Goal: Subscribe to service/newsletter

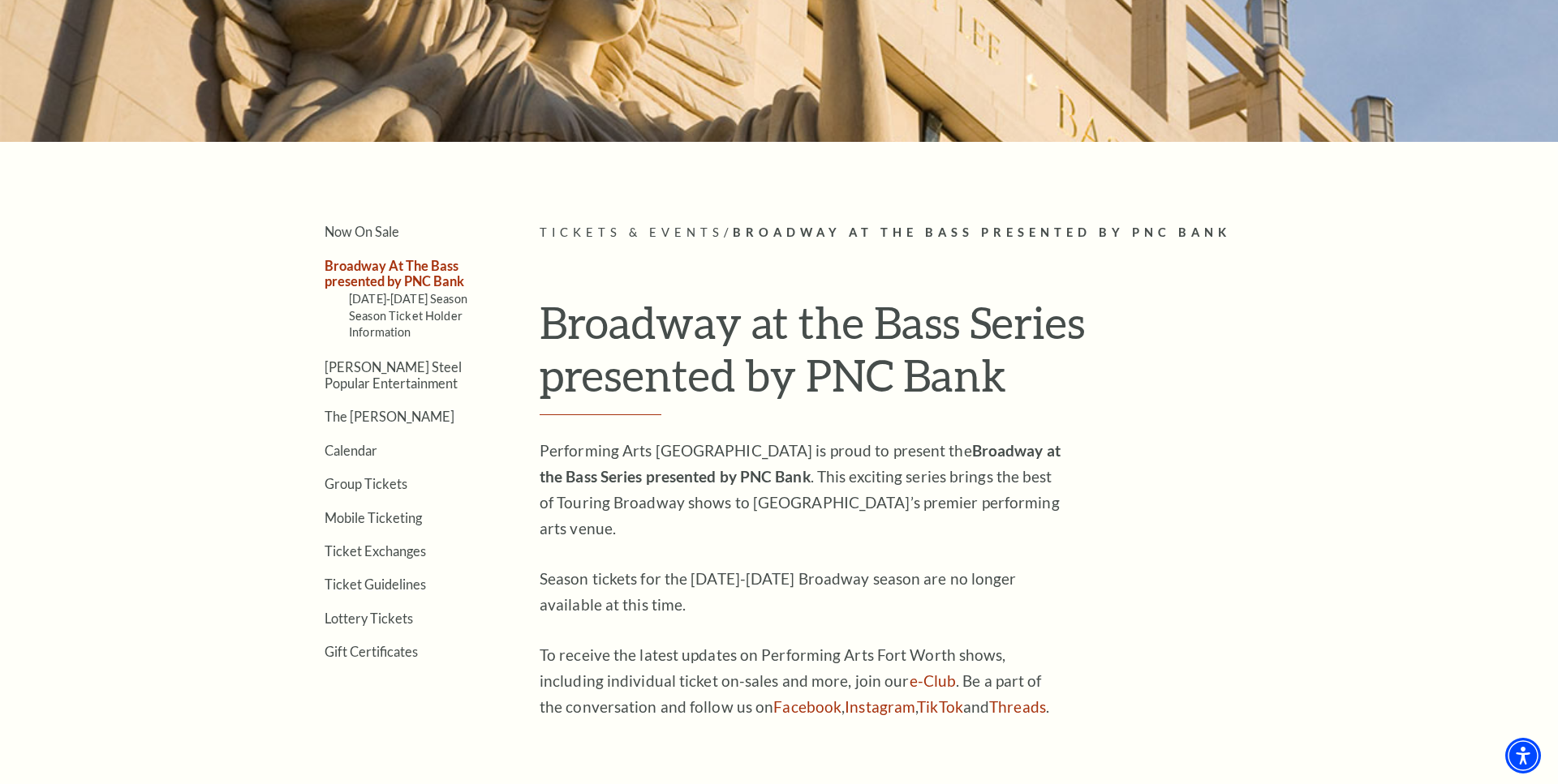
scroll to position [304, 0]
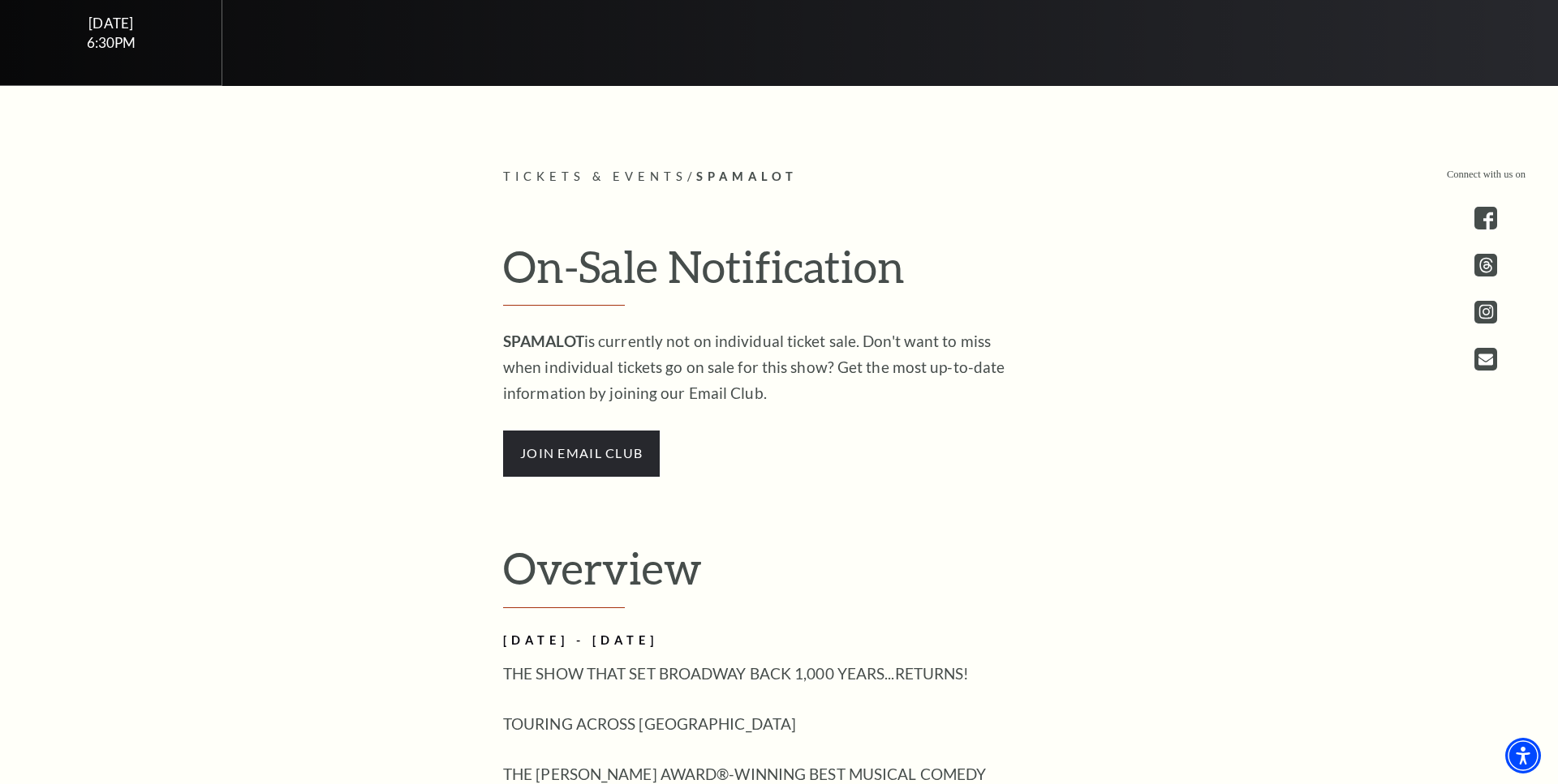
scroll to position [875, 0]
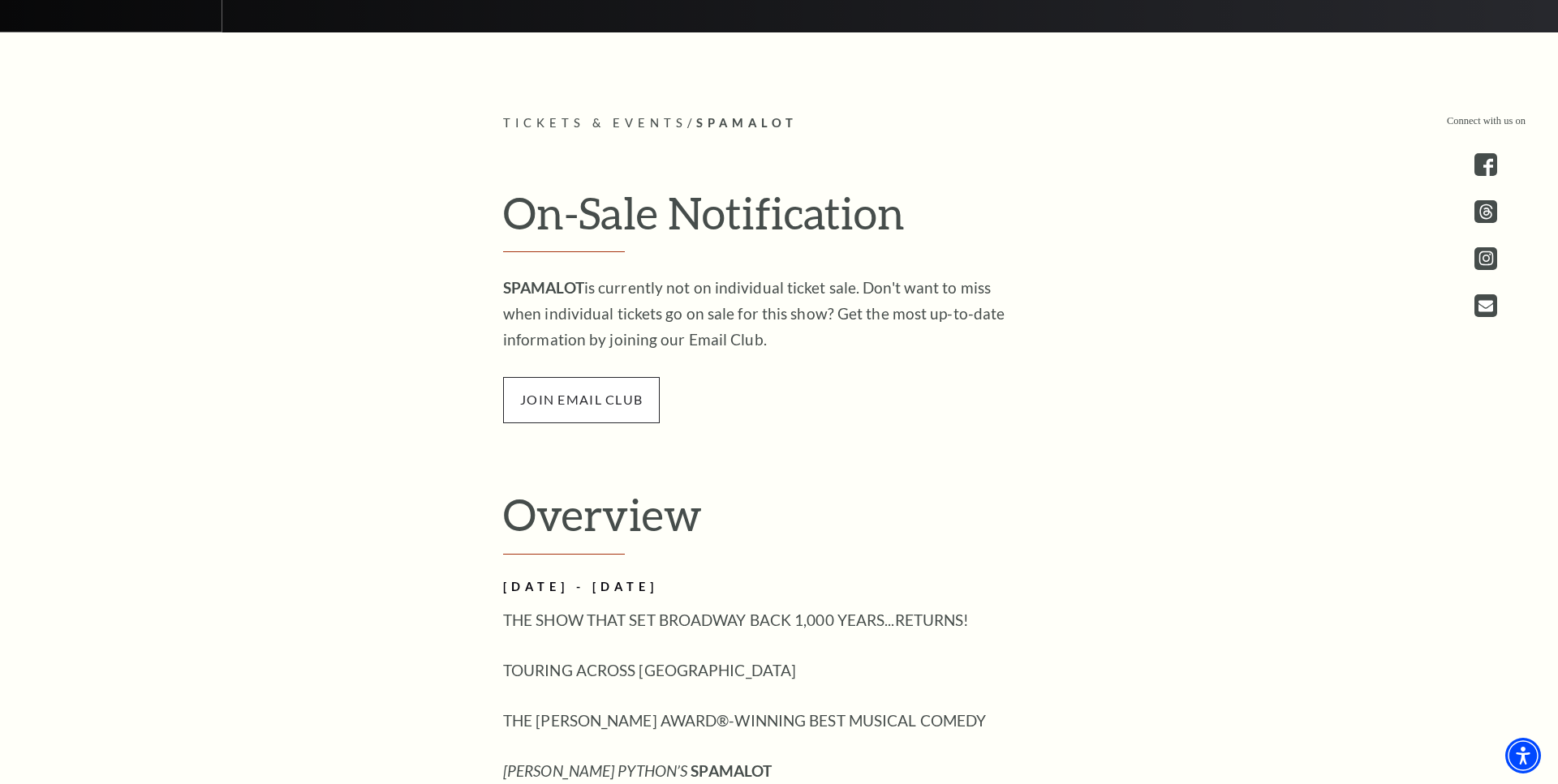
click at [619, 382] on span "join email club" at bounding box center [581, 400] width 157 height 46
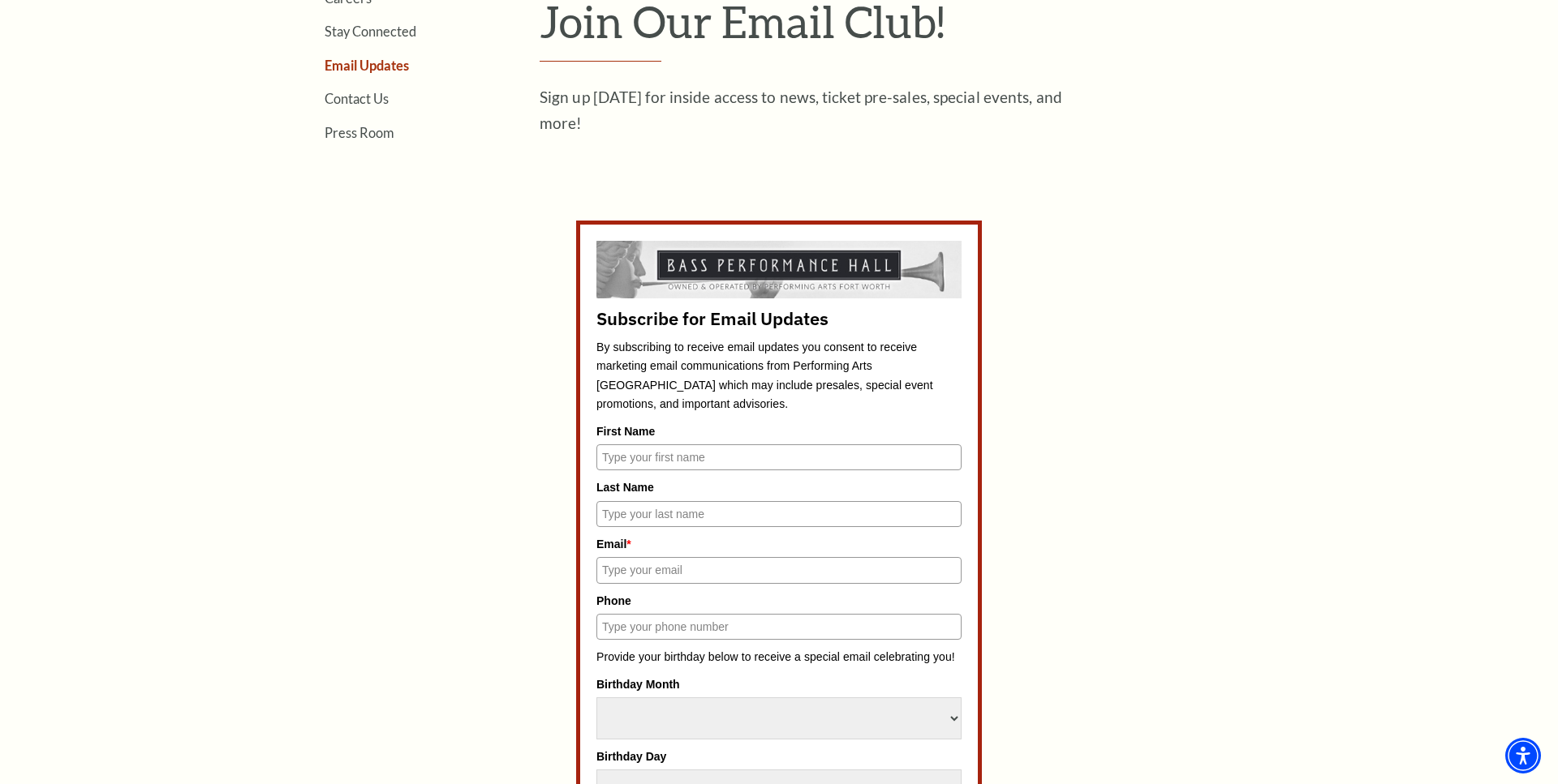
scroll to position [613, 0]
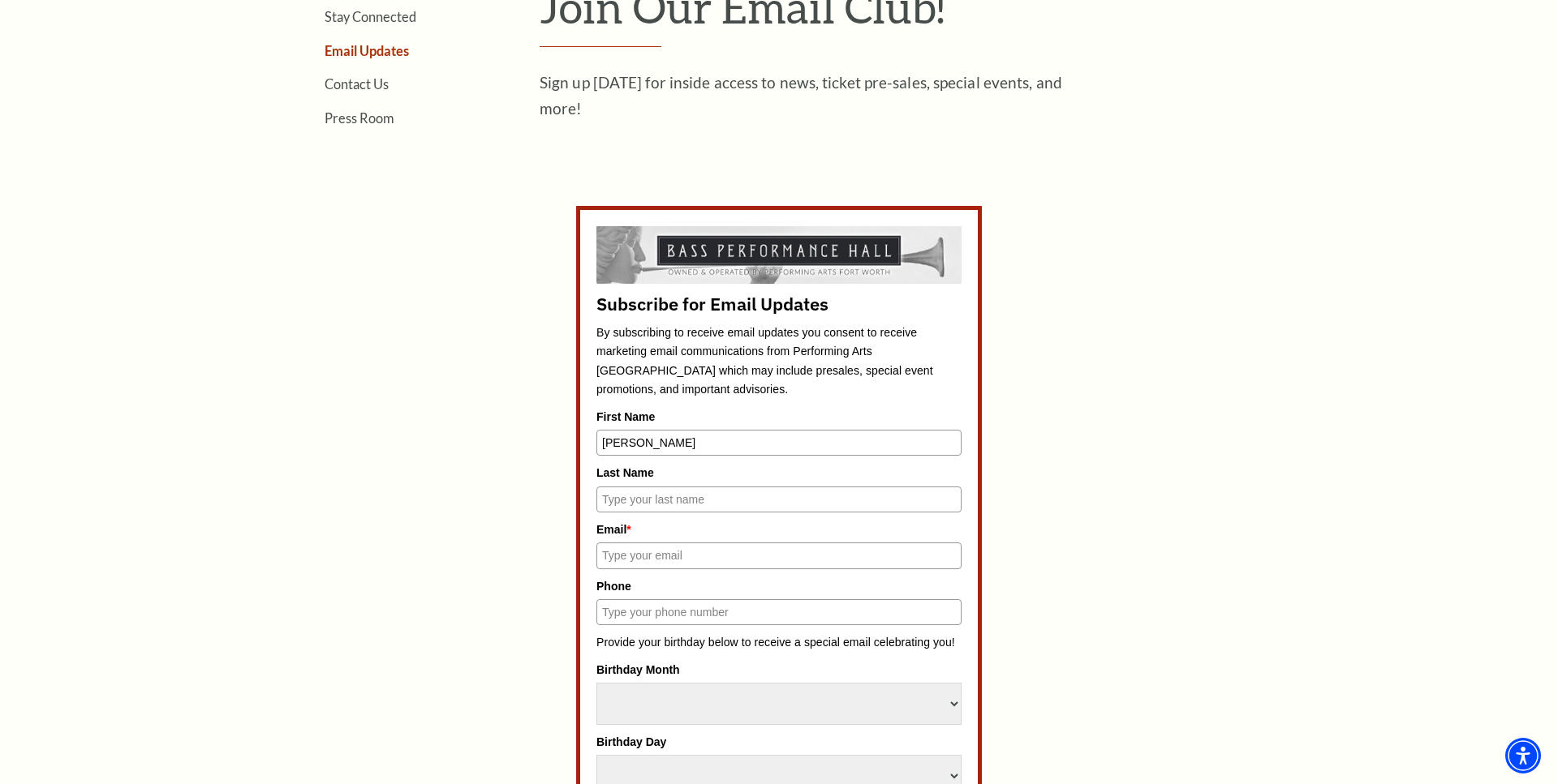
type input "Eric"
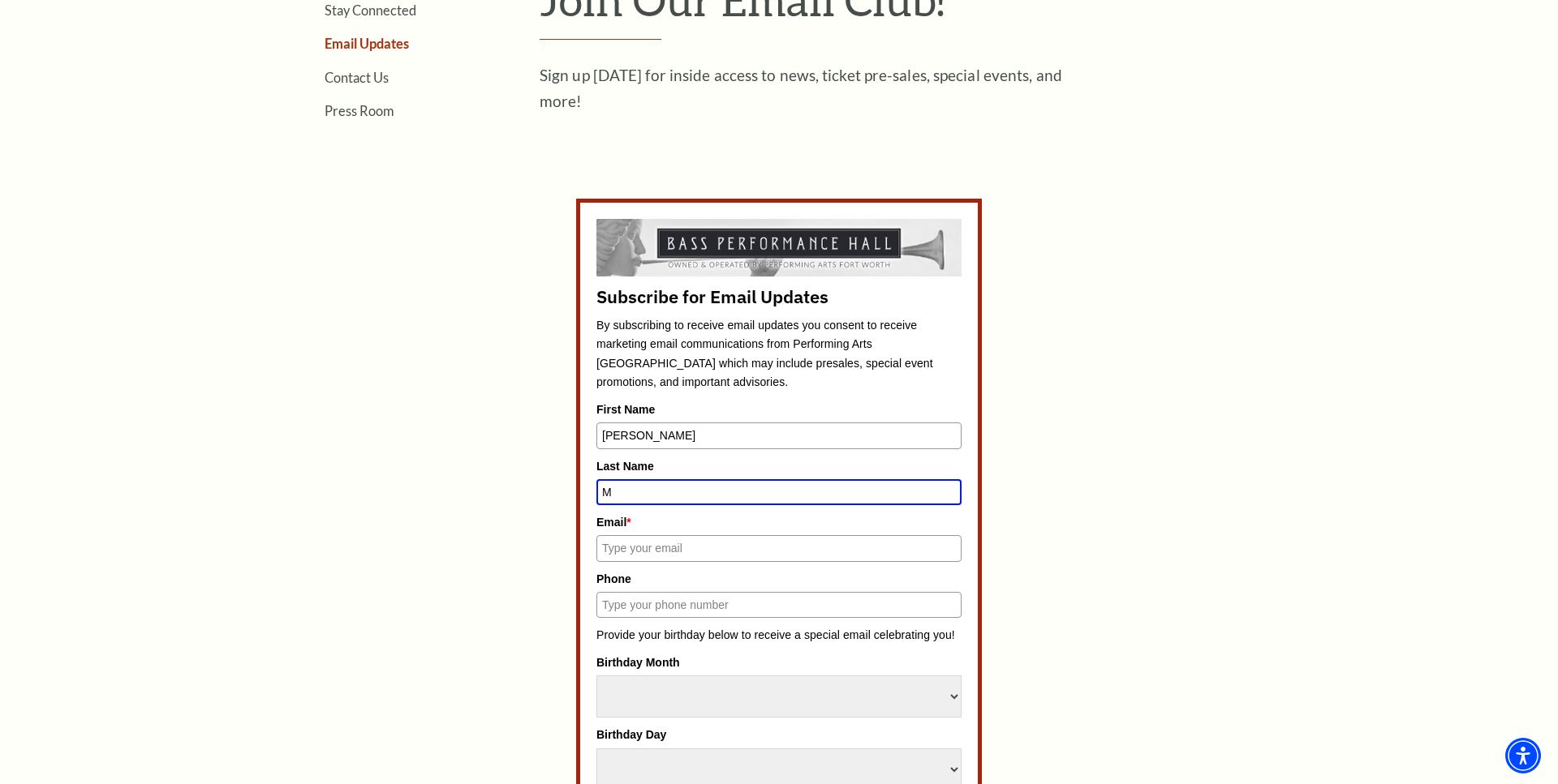
type input "M"
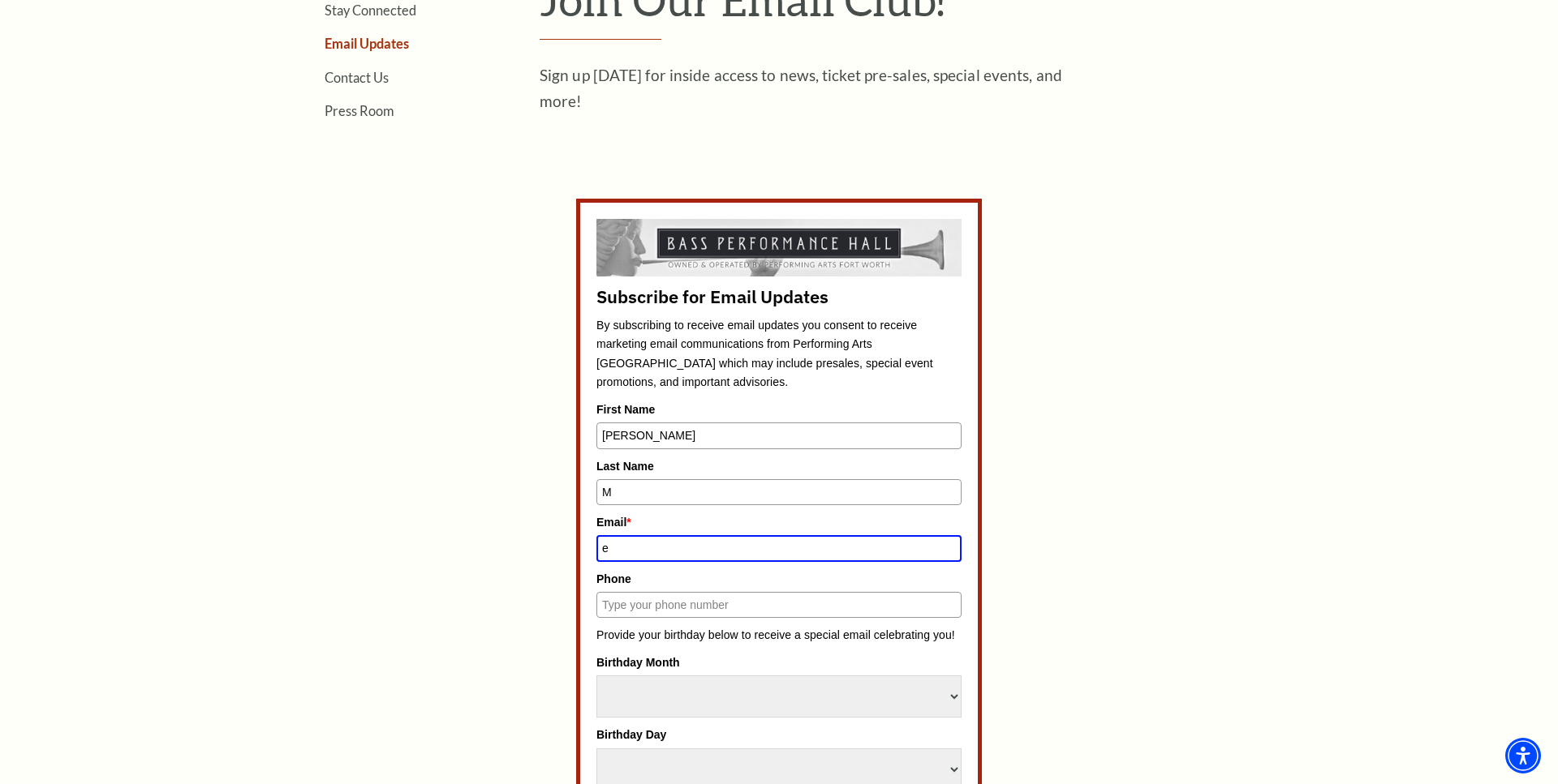
type input "er"
type input "eric.munoz@gmail.com"
click at [1166, 616] on div "Subscribe for Email Updates By subscribing to receive email updates you consent…" at bounding box center [779, 780] width 787 height 1163
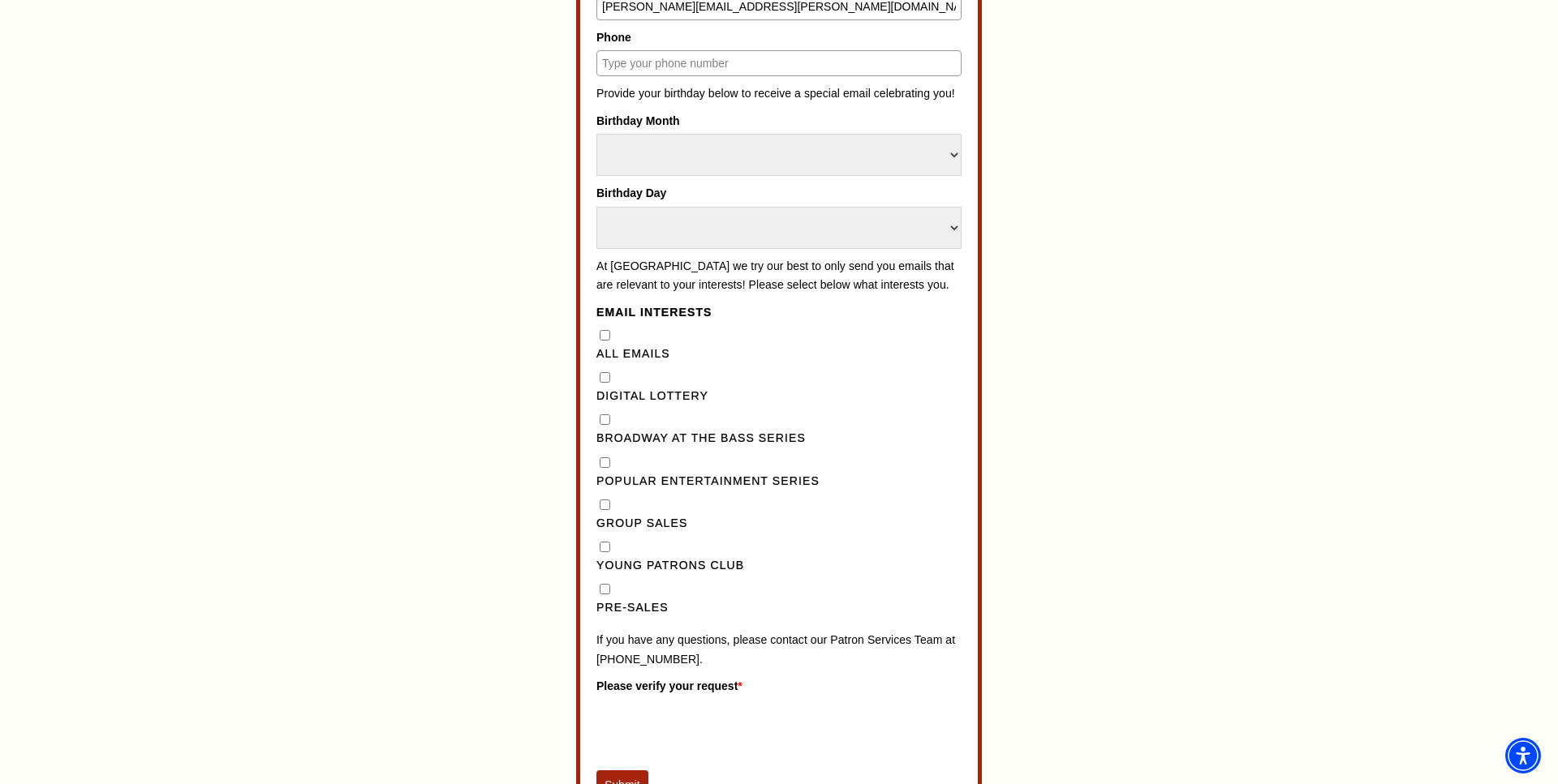
scroll to position [1158, 0]
click at [600, 369] on Lottery"] "Digital Lottery" at bounding box center [605, 373] width 11 height 11
checkbox Lottery"] "true"
click at [603, 412] on Series"] "Broadway at the Bass Series" at bounding box center [605, 416] width 11 height 11
checkbox Series"] "true"
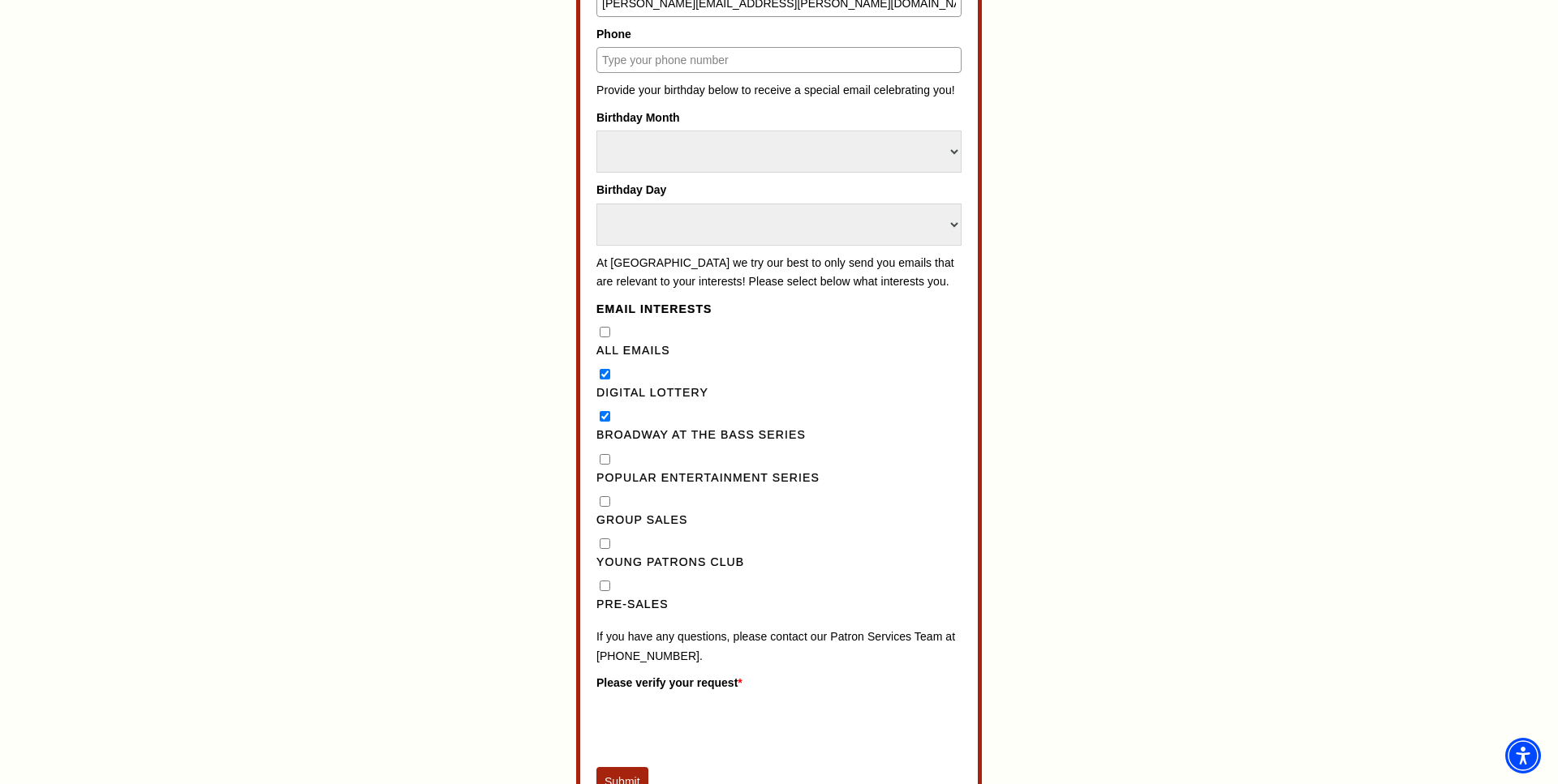
click at [625, 767] on button "Submit" at bounding box center [621, 782] width 52 height 29
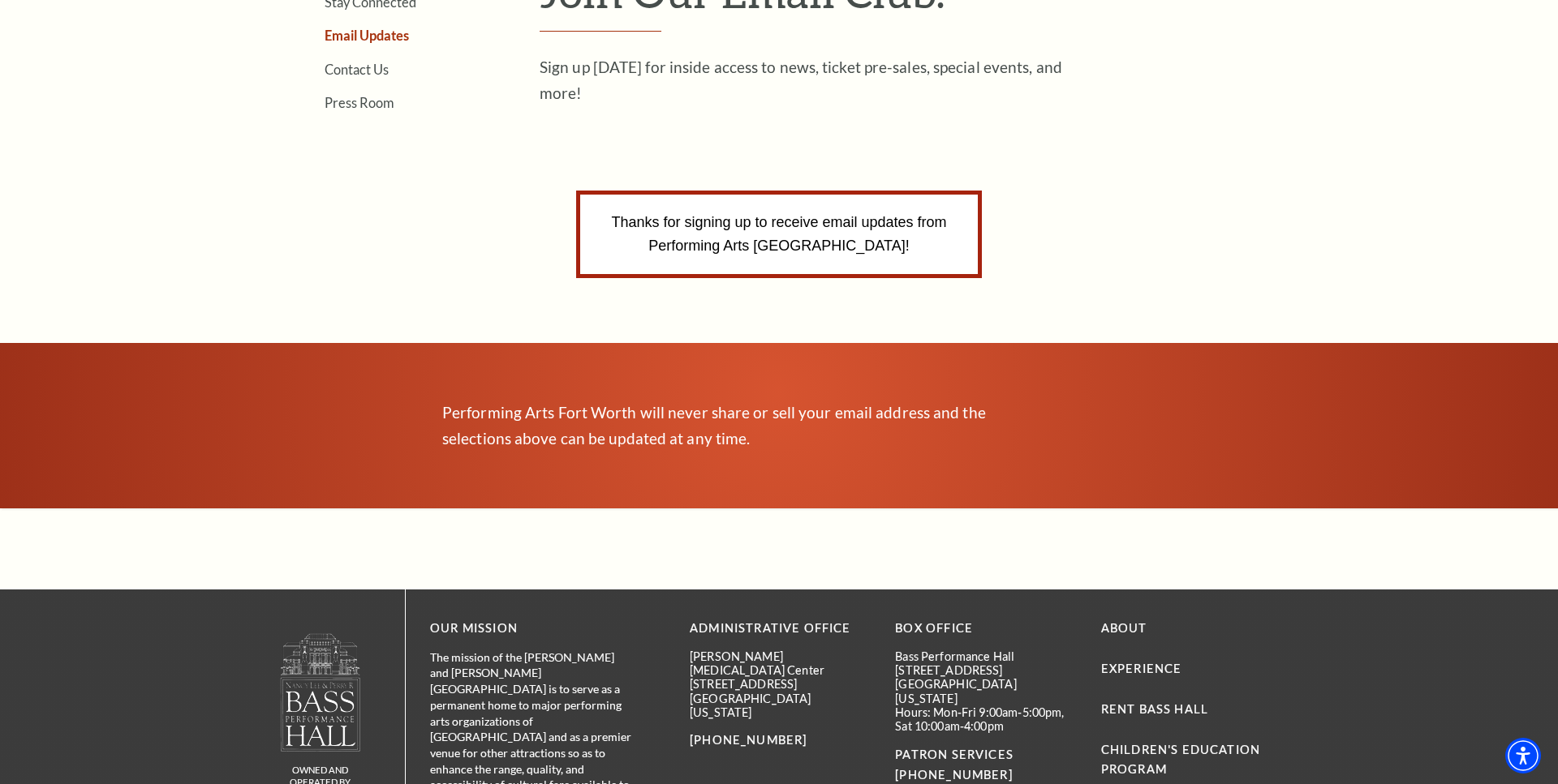
scroll to position [607, 0]
